Goal: Navigation & Orientation: Understand site structure

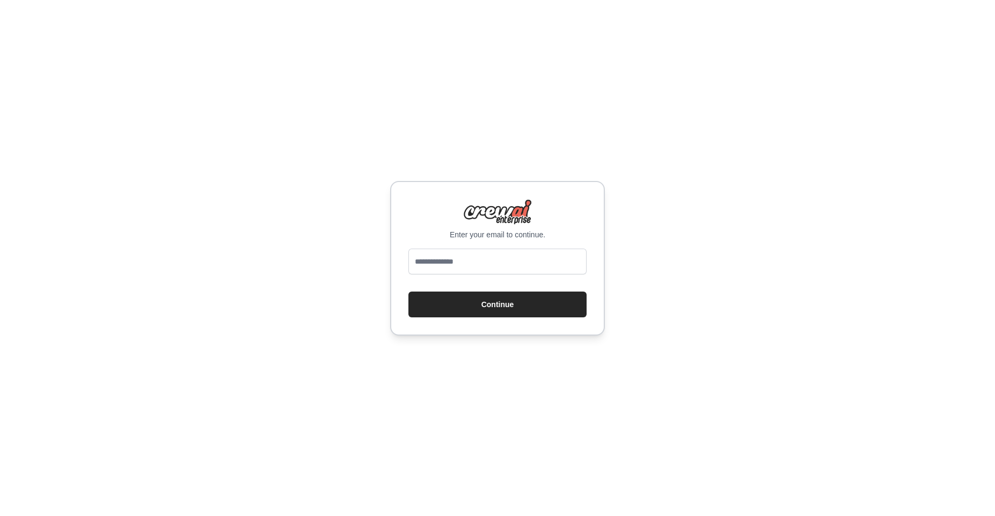
click at [468, 254] on input "email" at bounding box center [497, 261] width 178 height 26
click at [510, 258] on input "email" at bounding box center [497, 261] width 178 height 26
type input "**********"
click at [496, 303] on button "Continue" at bounding box center [497, 304] width 178 height 26
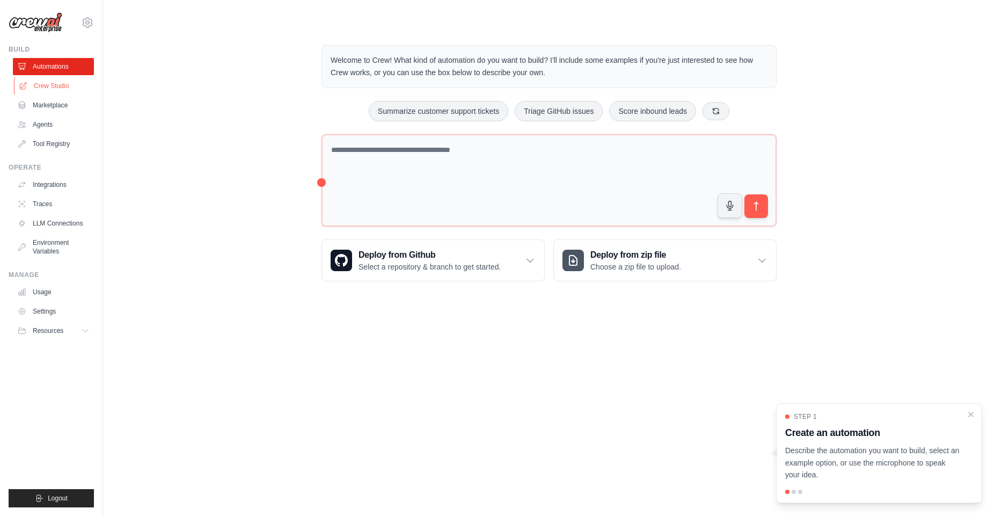
click at [68, 90] on link "Crew Studio" at bounding box center [54, 85] width 81 height 17
click at [413, 152] on textarea at bounding box center [548, 180] width 455 height 93
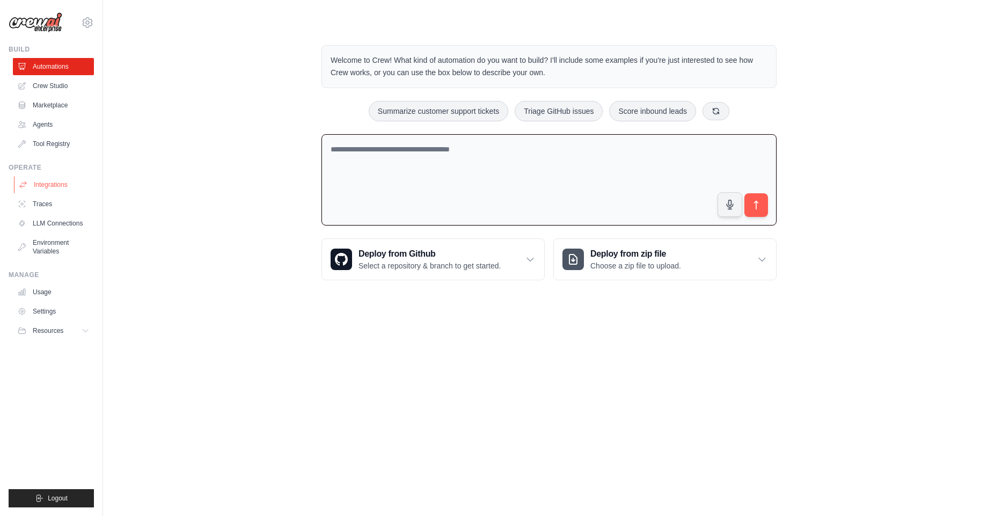
click at [62, 181] on link "Integrations" at bounding box center [54, 184] width 81 height 17
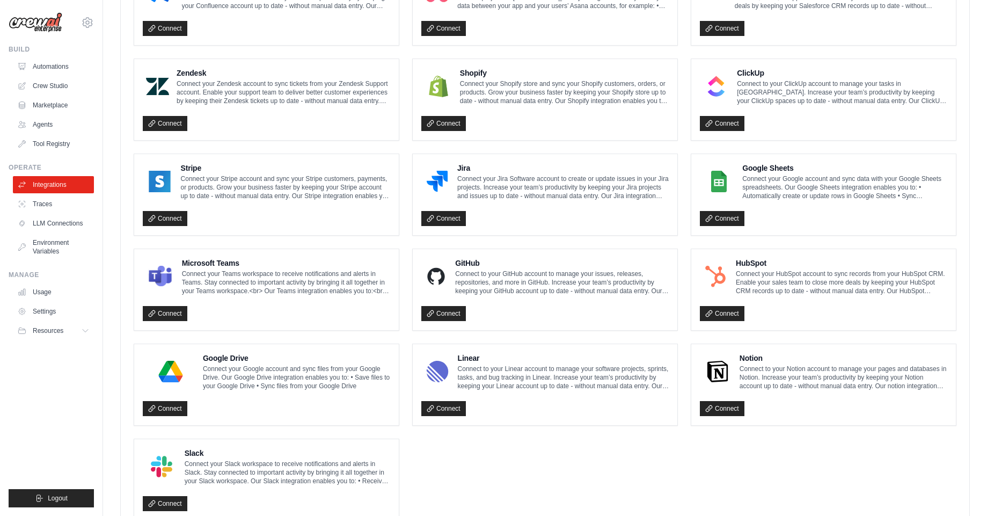
scroll to position [494, 0]
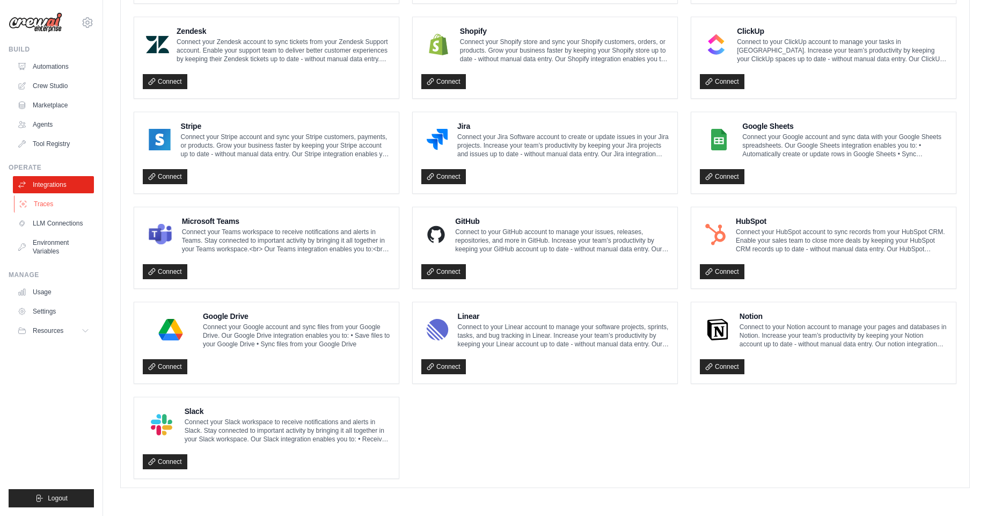
click at [59, 208] on link "Traces" at bounding box center [54, 203] width 81 height 17
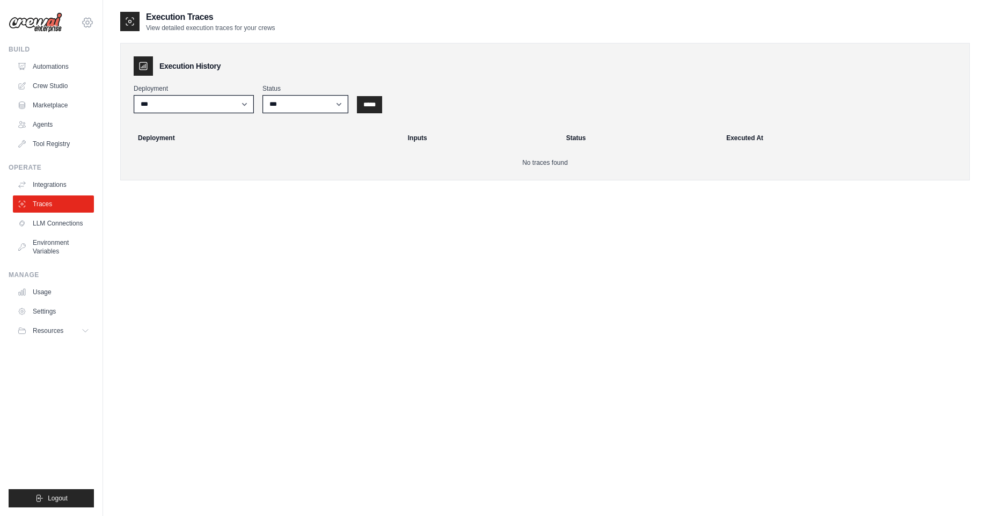
click at [90, 25] on icon at bounding box center [87, 22] width 13 height 13
click at [89, 24] on icon at bounding box center [87, 22] width 13 height 13
click at [57, 294] on link "Usage" at bounding box center [54, 291] width 81 height 17
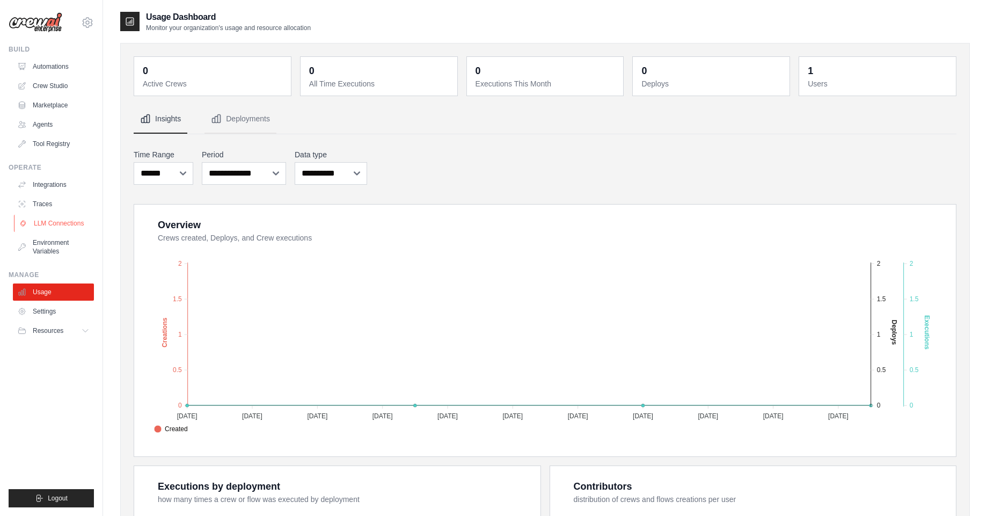
click at [51, 228] on link "LLM Connections" at bounding box center [54, 223] width 81 height 17
